Goal: Information Seeking & Learning: Find contact information

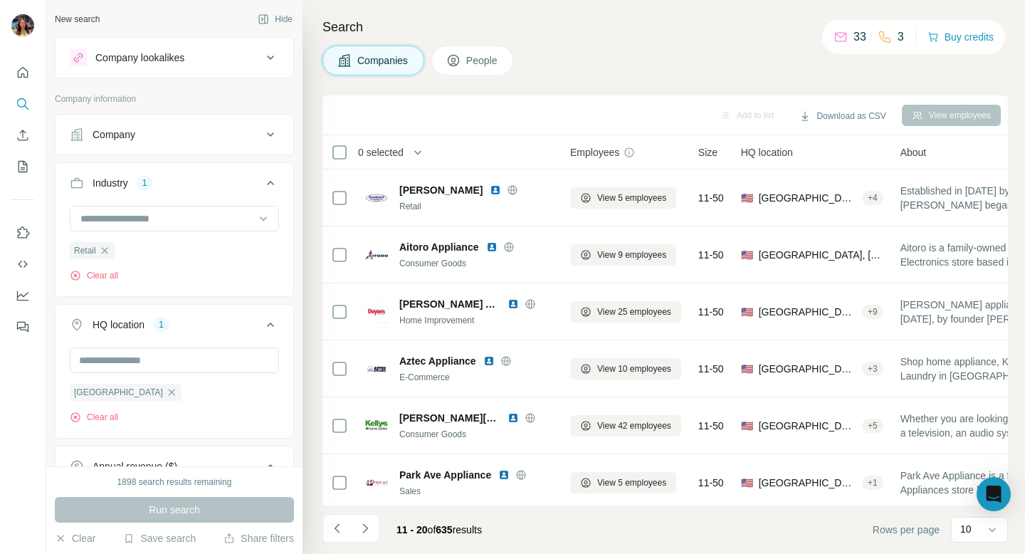
scroll to position [233, 125]
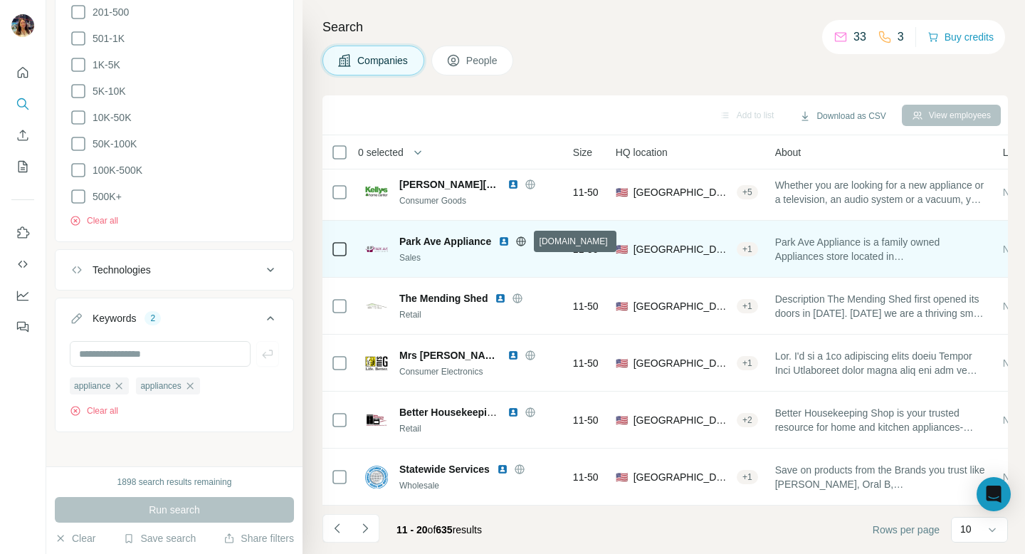
click at [520, 240] on icon at bounding box center [521, 240] width 4 height 9
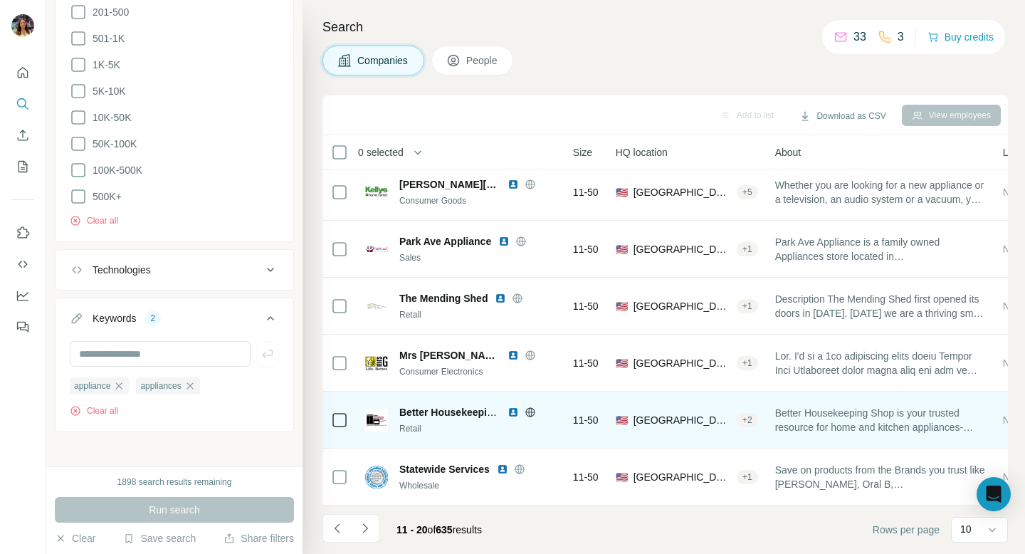
click at [529, 413] on icon at bounding box center [530, 411] width 4 height 9
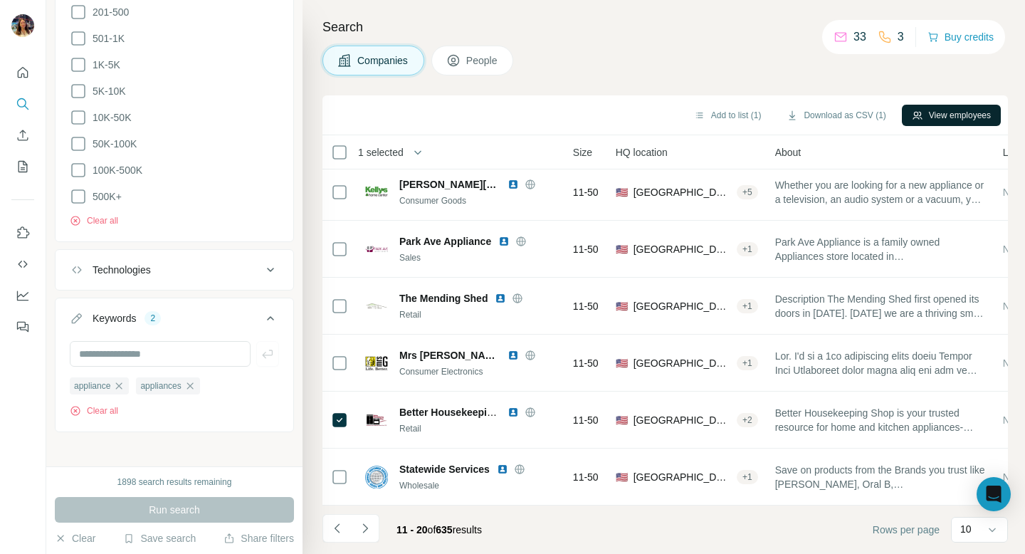
click at [961, 109] on button "View employees" at bounding box center [950, 115] width 99 height 21
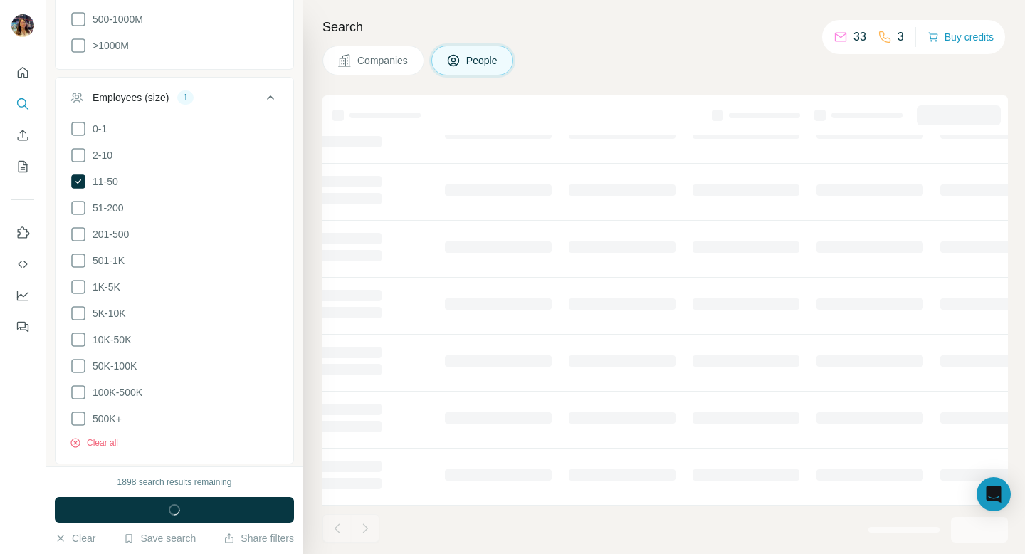
scroll to position [1054, 0]
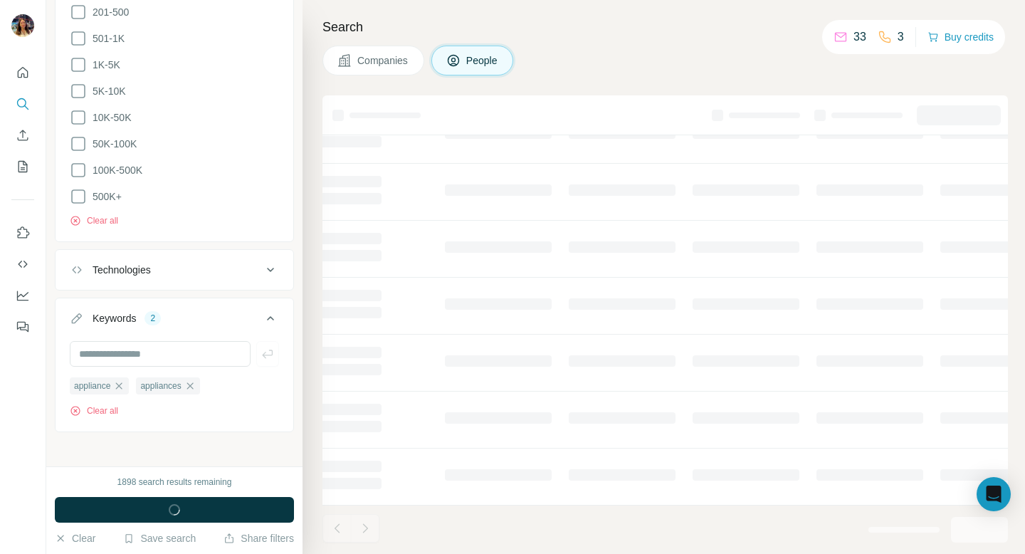
scroll to position [0, 125]
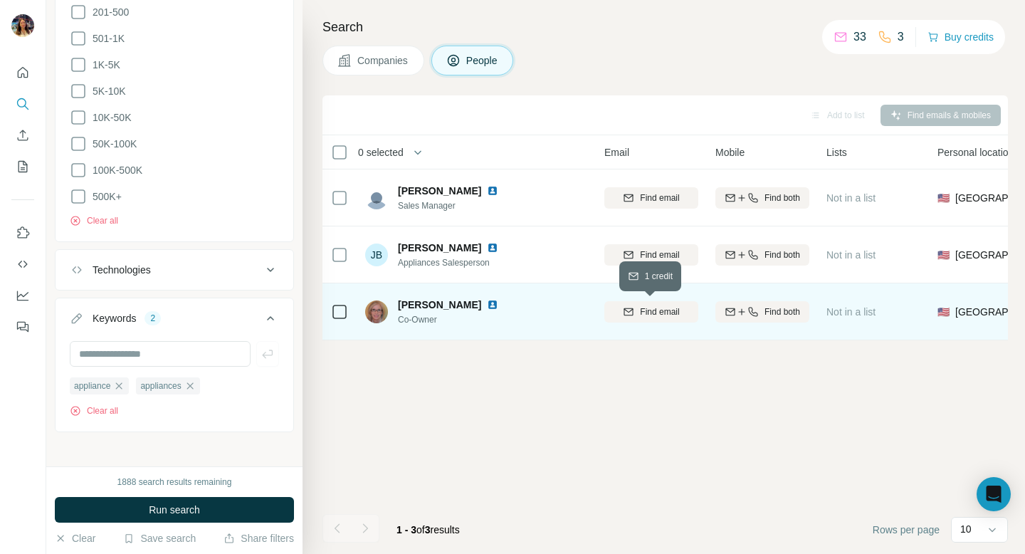
click at [654, 310] on span "Find email" at bounding box center [659, 311] width 39 height 13
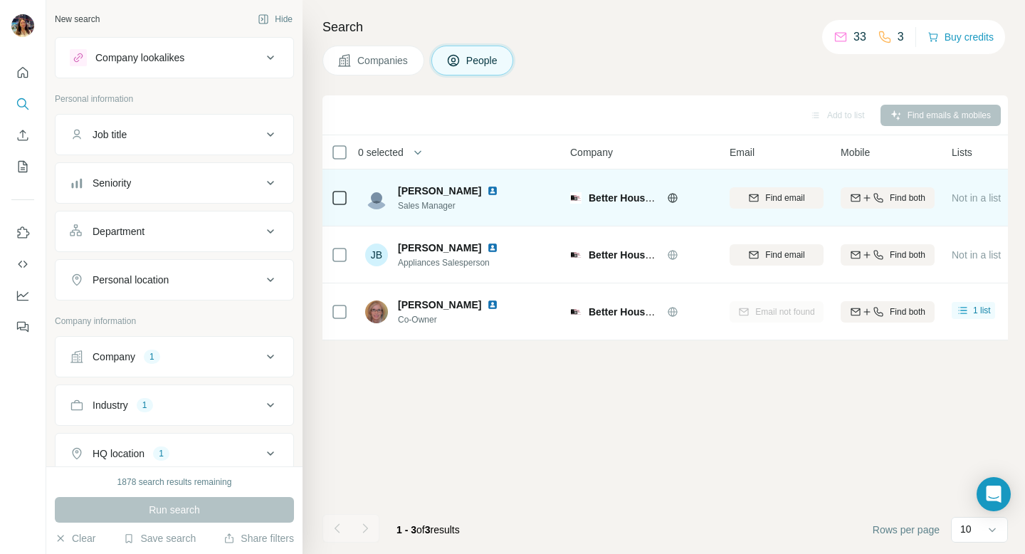
click at [487, 191] on img at bounding box center [492, 190] width 11 height 11
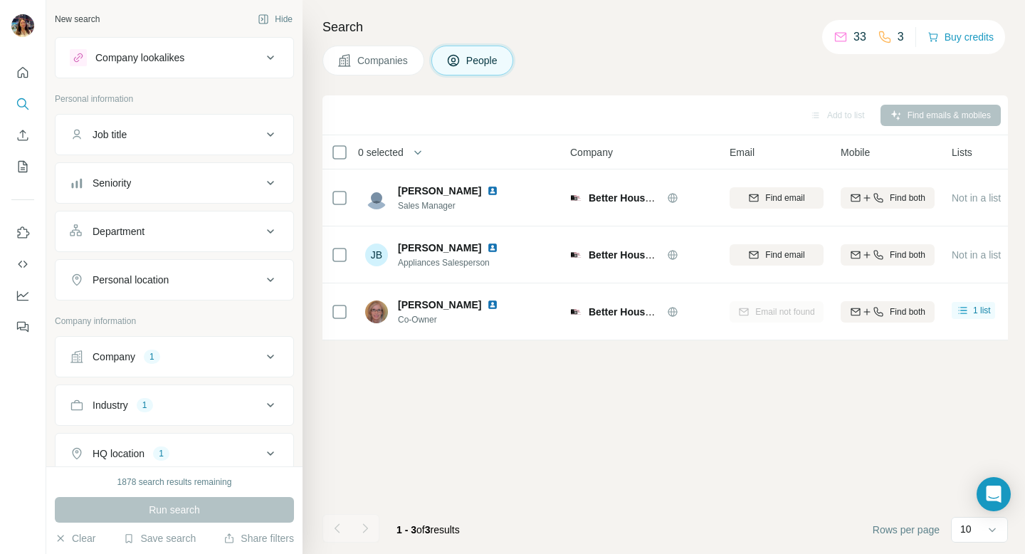
click at [355, 58] on button "Companies" at bounding box center [373, 61] width 102 height 30
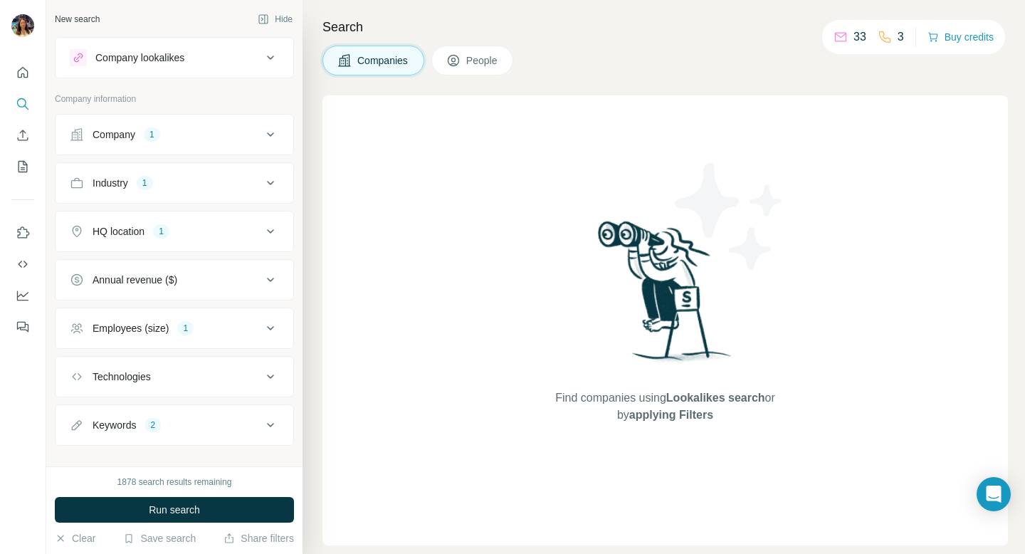
click at [260, 127] on div "Company 1" at bounding box center [166, 134] width 192 height 14
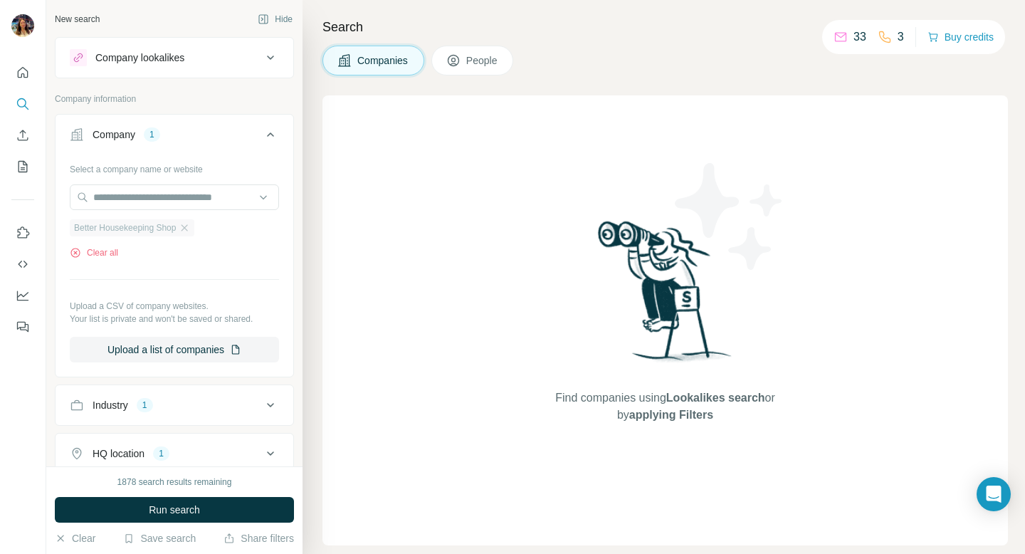
click at [169, 229] on span "Better Housekeeping Shop" at bounding box center [125, 227] width 102 height 13
click at [189, 233] on icon "button" at bounding box center [184, 227] width 11 height 11
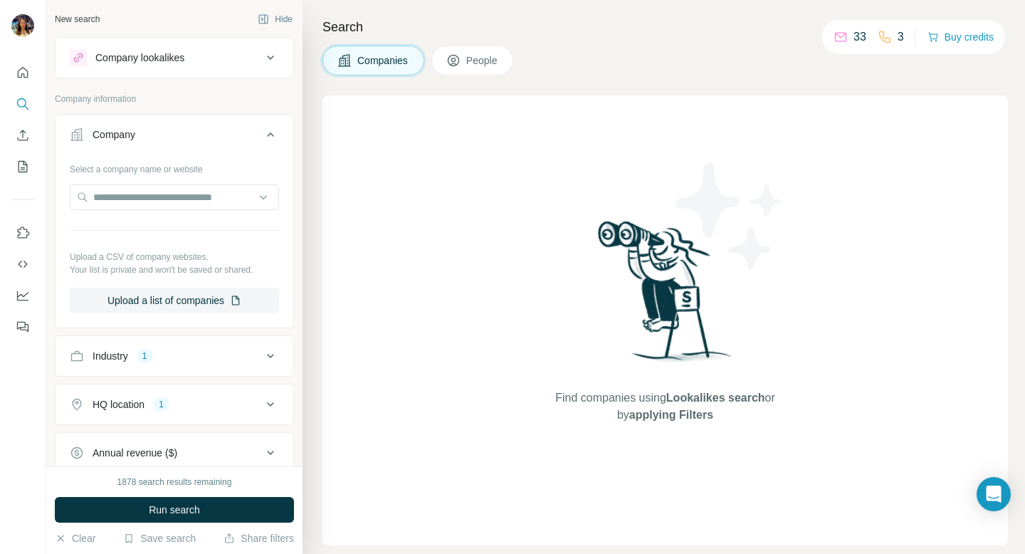
click at [266, 58] on icon at bounding box center [270, 57] width 17 height 17
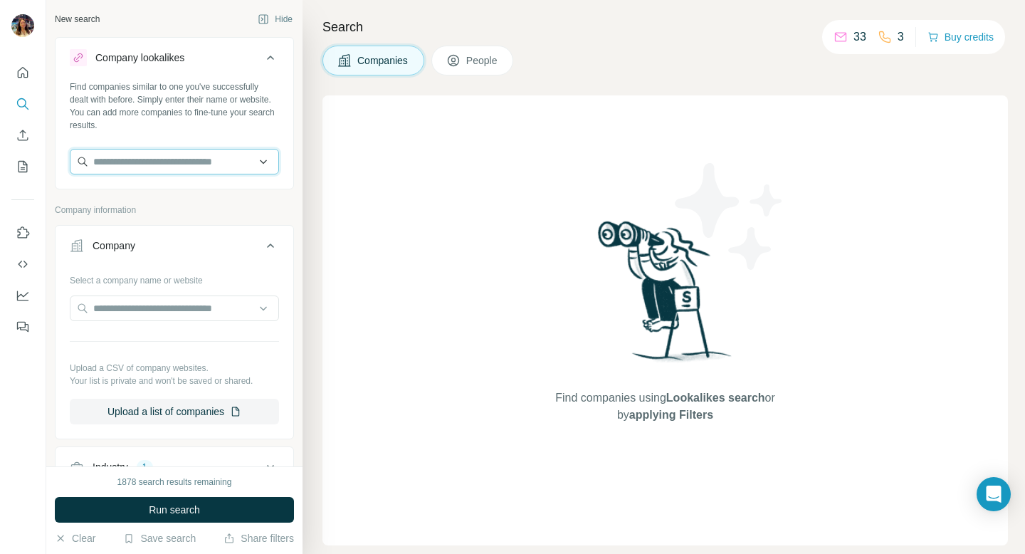
click at [180, 166] on input "text" at bounding box center [174, 162] width 209 height 26
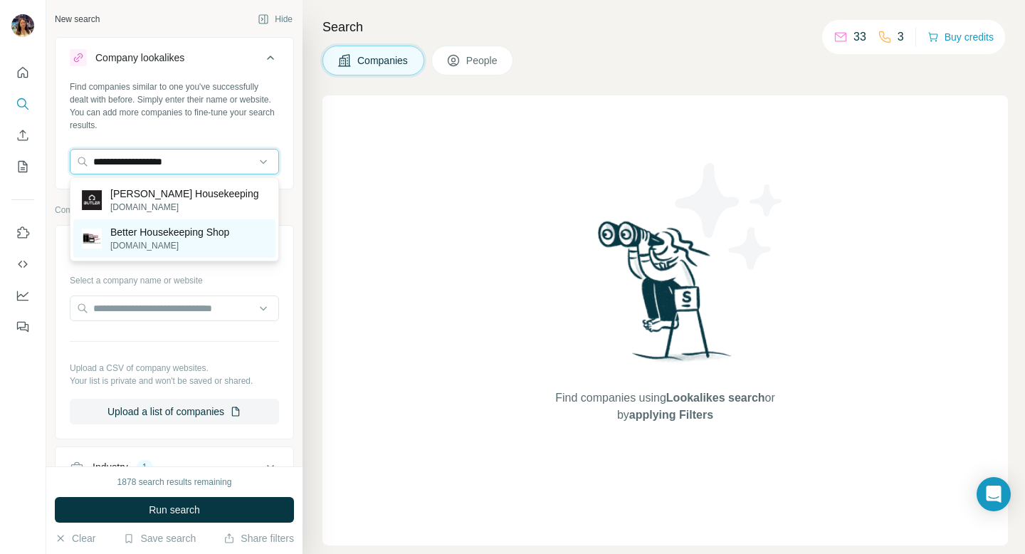
type input "**********"
click at [109, 244] on div "Better Housekeeping Shop betterhousekeeping.com" at bounding box center [155, 238] width 147 height 27
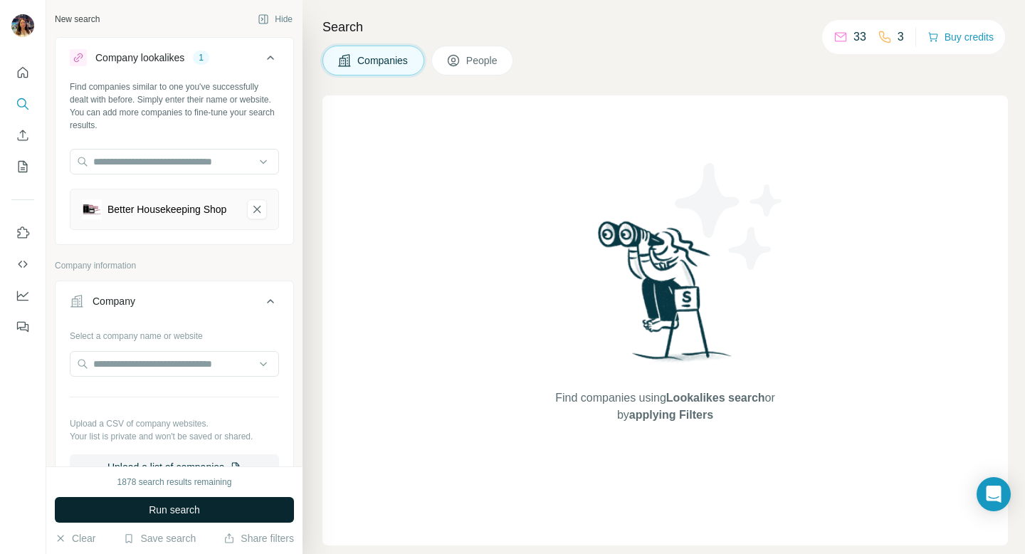
click at [175, 509] on span "Run search" at bounding box center [174, 509] width 51 height 14
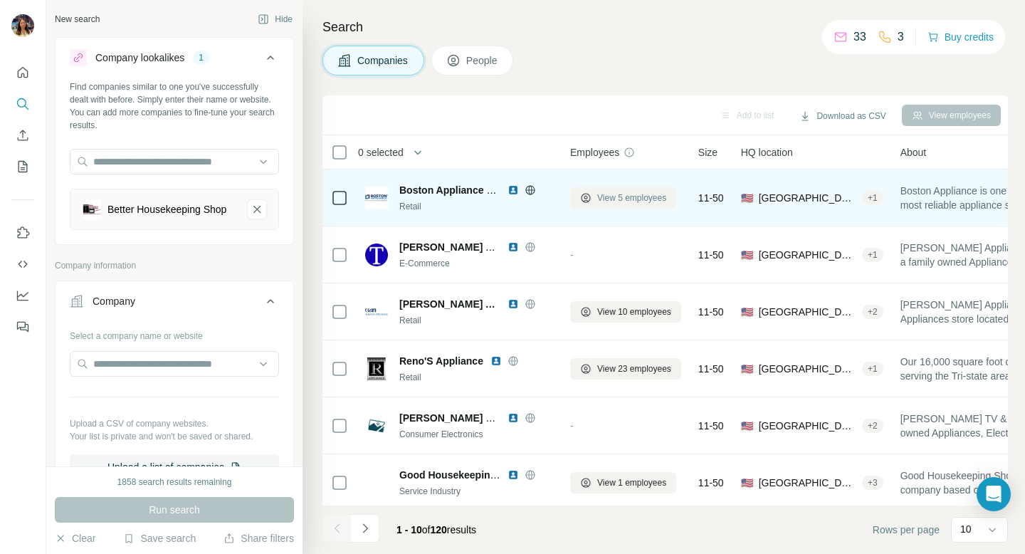
click at [635, 200] on span "View 5 employees" at bounding box center [631, 197] width 69 height 13
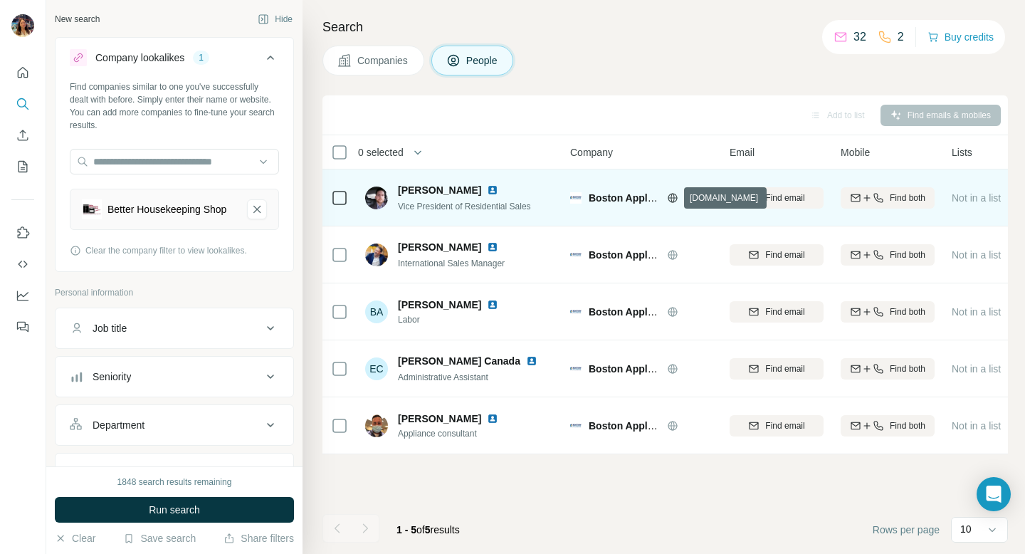
click at [673, 196] on icon at bounding box center [672, 197] width 11 height 11
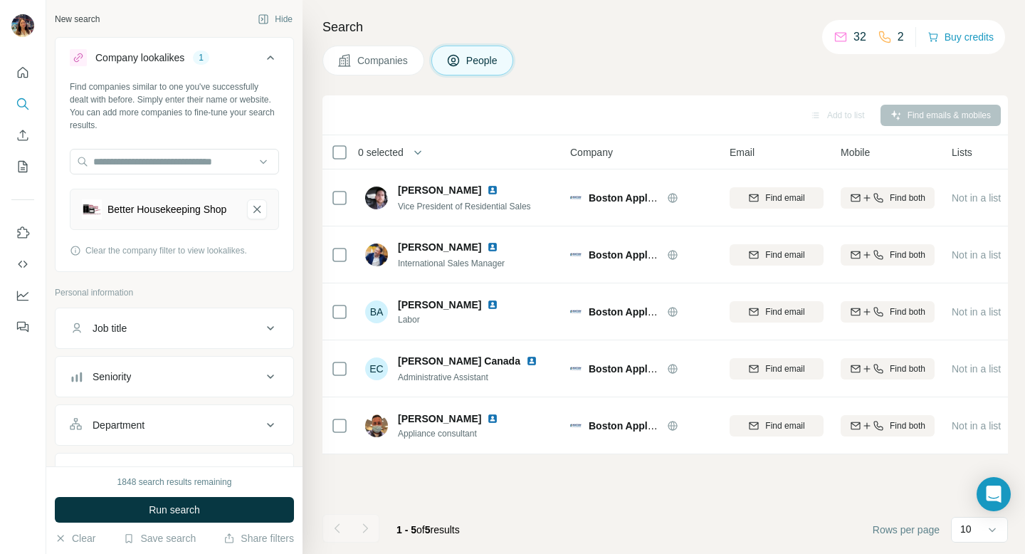
click at [339, 51] on button "Companies" at bounding box center [373, 61] width 102 height 30
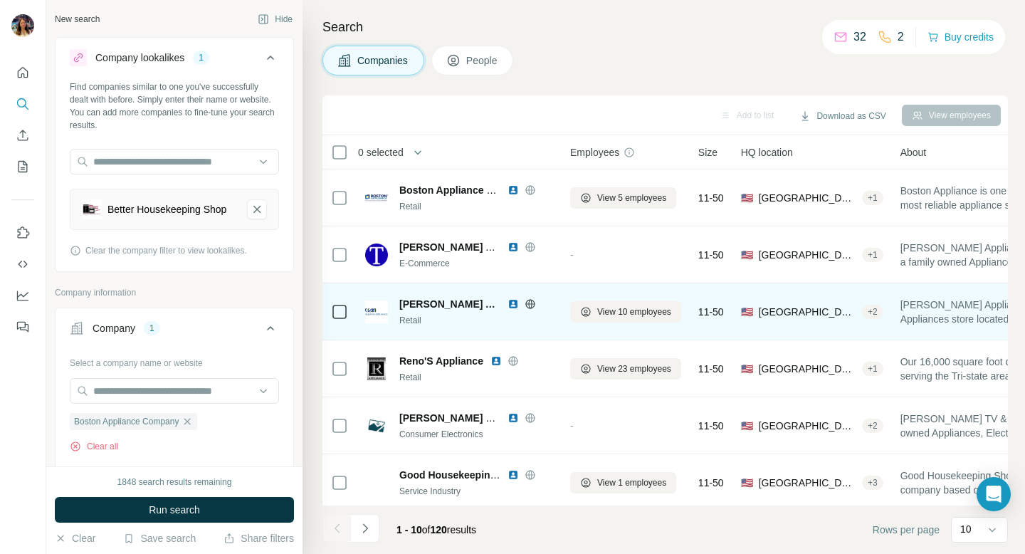
click at [524, 301] on icon at bounding box center [529, 303] width 11 height 11
